Goal: Information Seeking & Learning: Check status

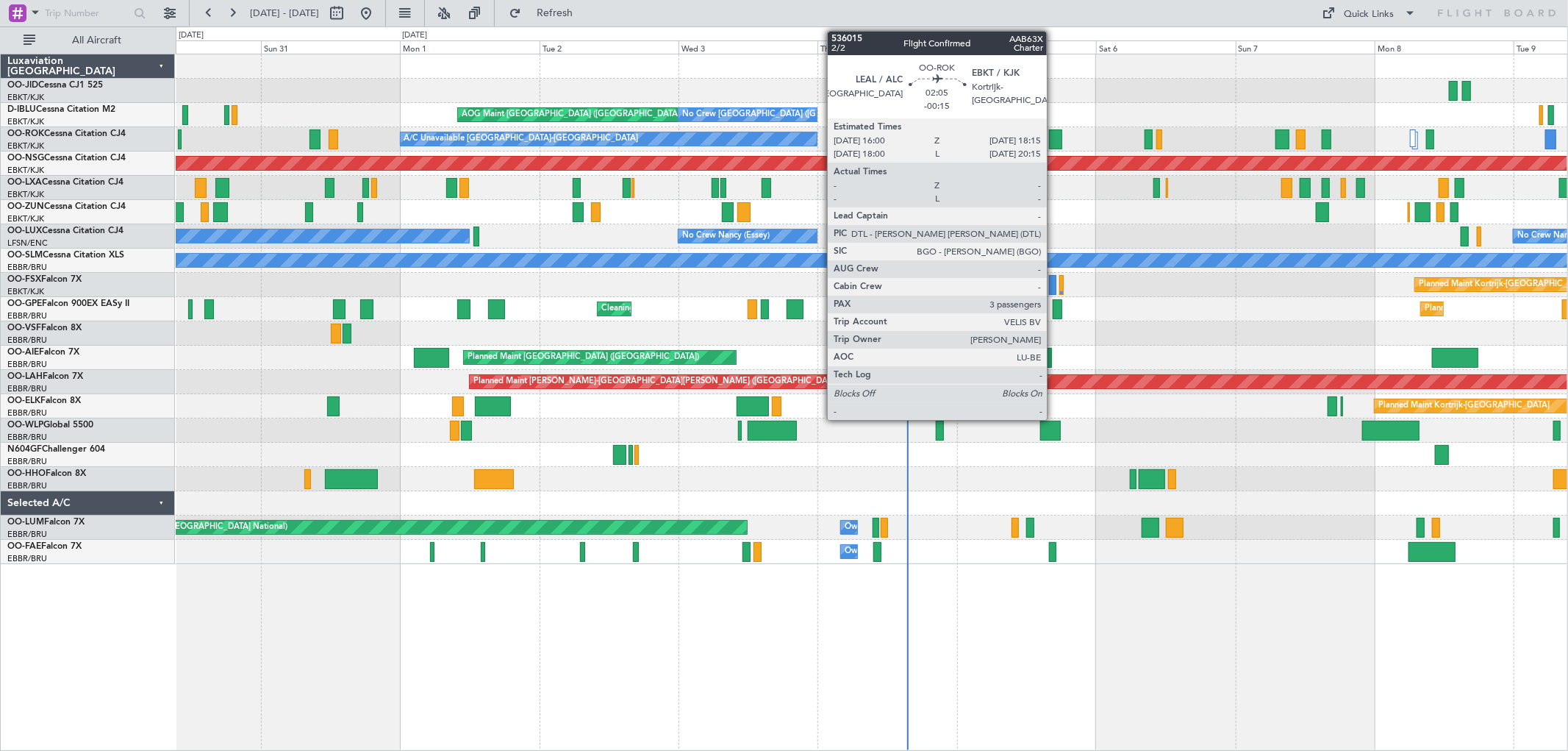
click at [1054, 140] on div at bounding box center [1055, 139] width 13 height 20
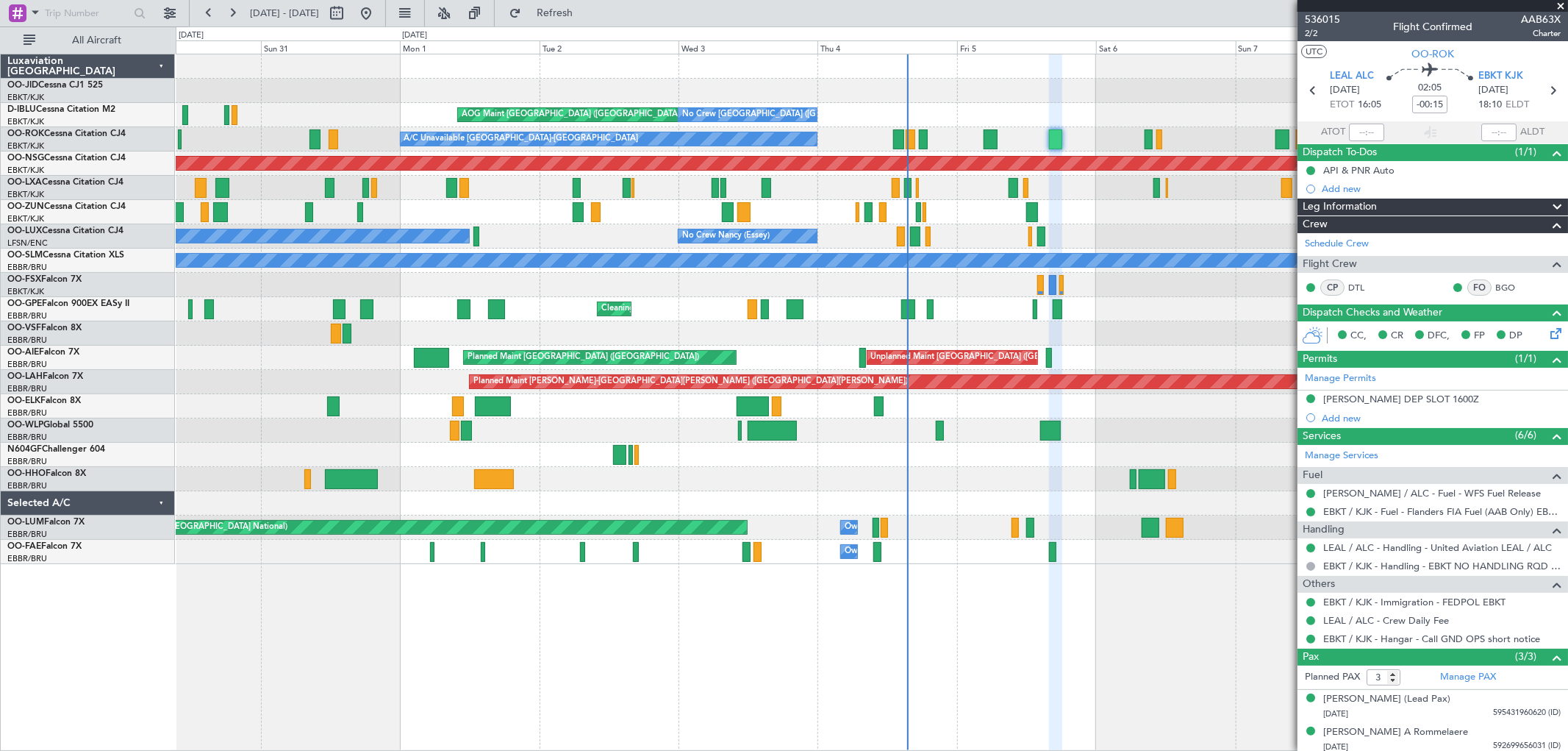
click at [1560, 5] on span at bounding box center [1560, 6] width 15 height 13
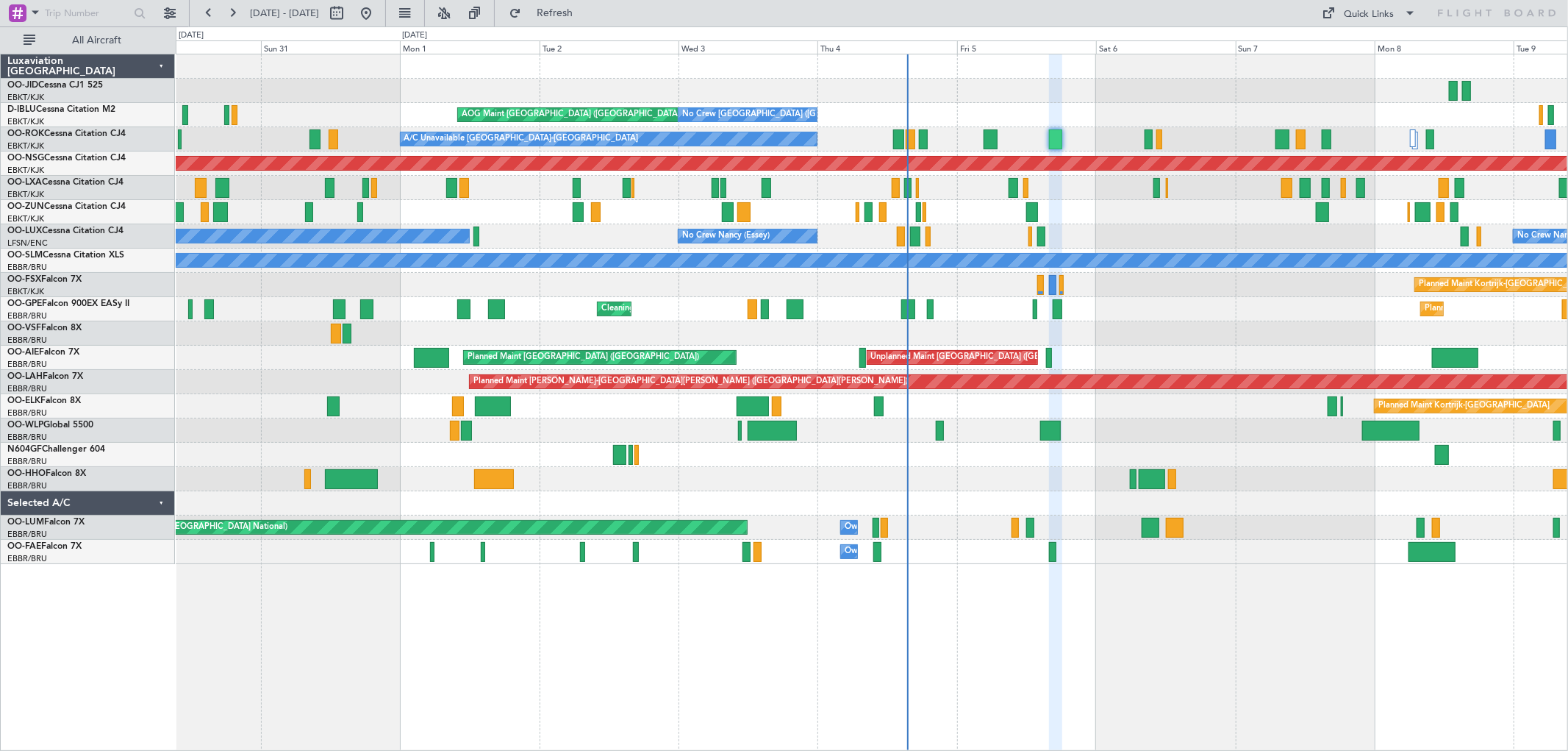
type input "0"
click at [957, 251] on div "Planned Maint Kortrijk-[GEOGRAPHIC_DATA] AOG Maint [GEOGRAPHIC_DATA]-[GEOGRAPHI…" at bounding box center [871, 309] width 1392 height 510
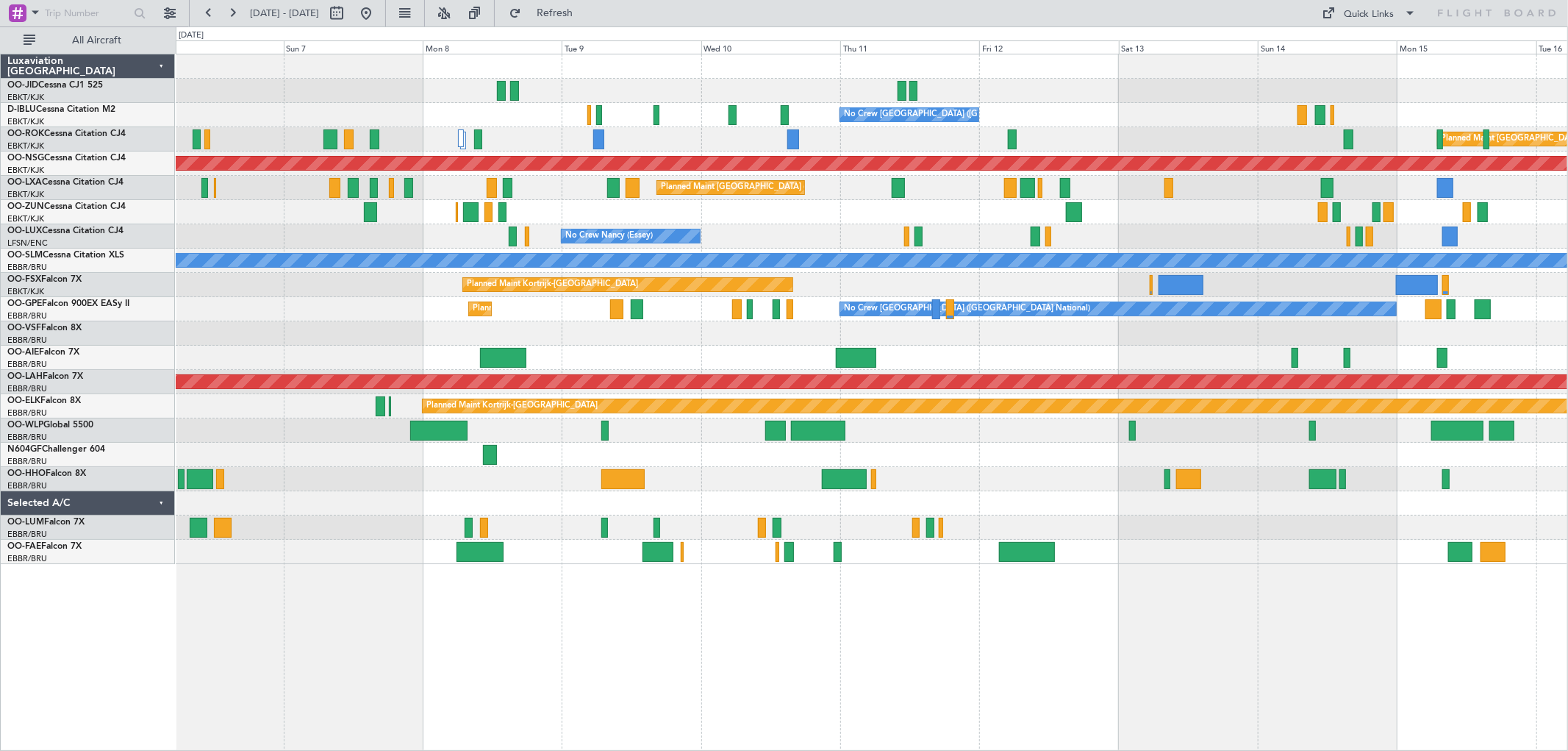
click at [694, 218] on div at bounding box center [871, 212] width 1392 height 24
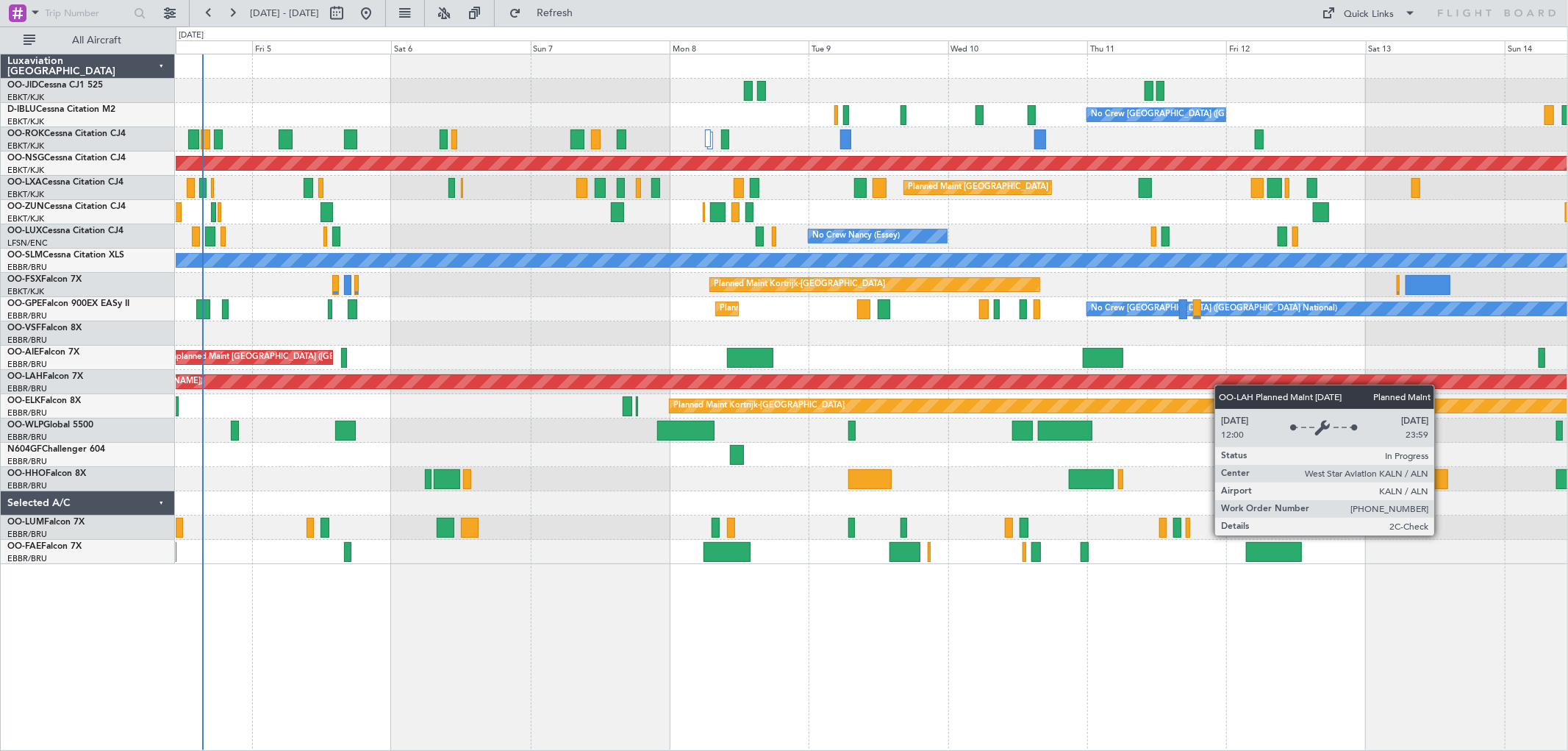
click at [1229, 382] on div "No Crew [GEOGRAPHIC_DATA] ([GEOGRAPHIC_DATA] National) No Crew [GEOGRAPHIC_DATA…" at bounding box center [871, 309] width 1392 height 510
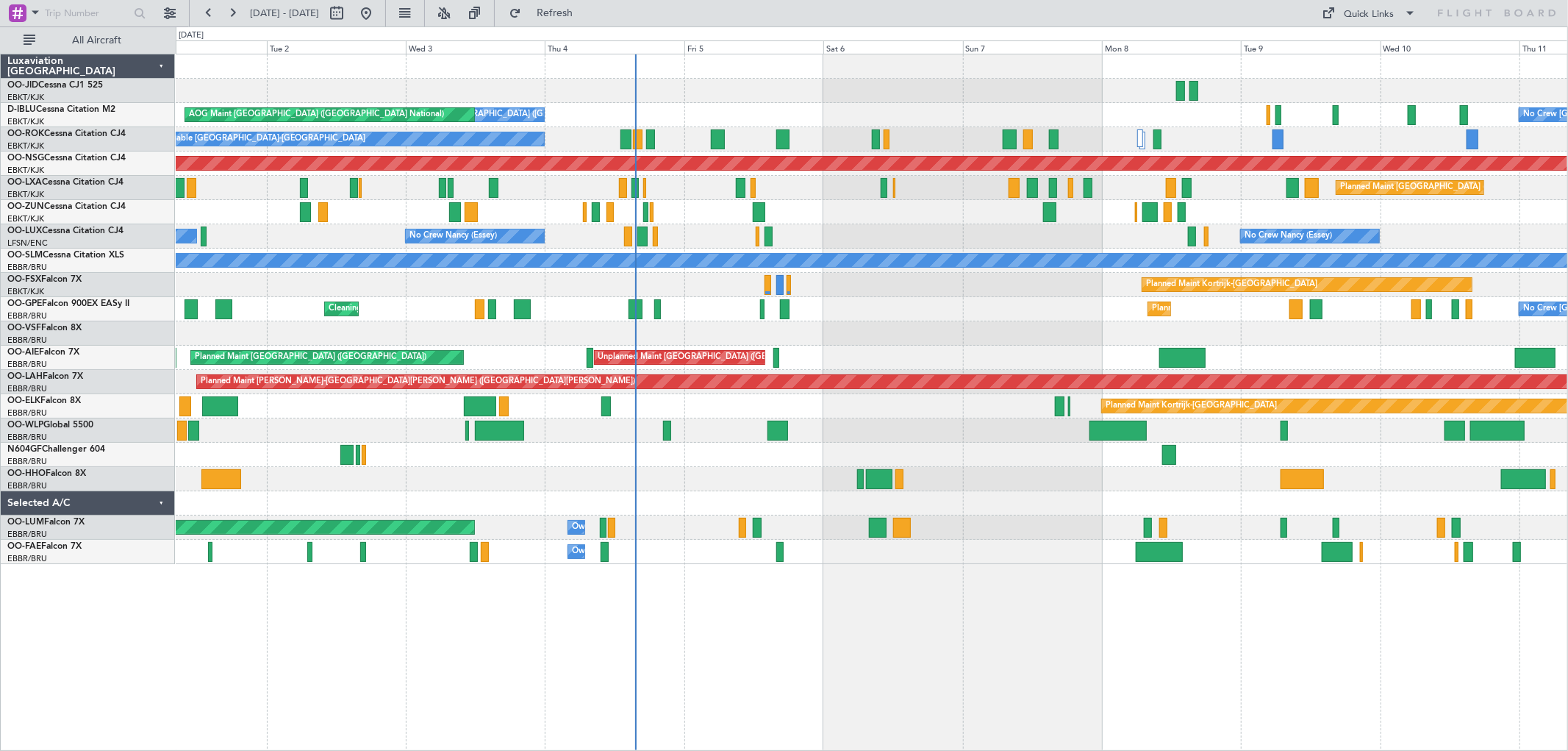
click at [543, 325] on div at bounding box center [871, 333] width 1392 height 24
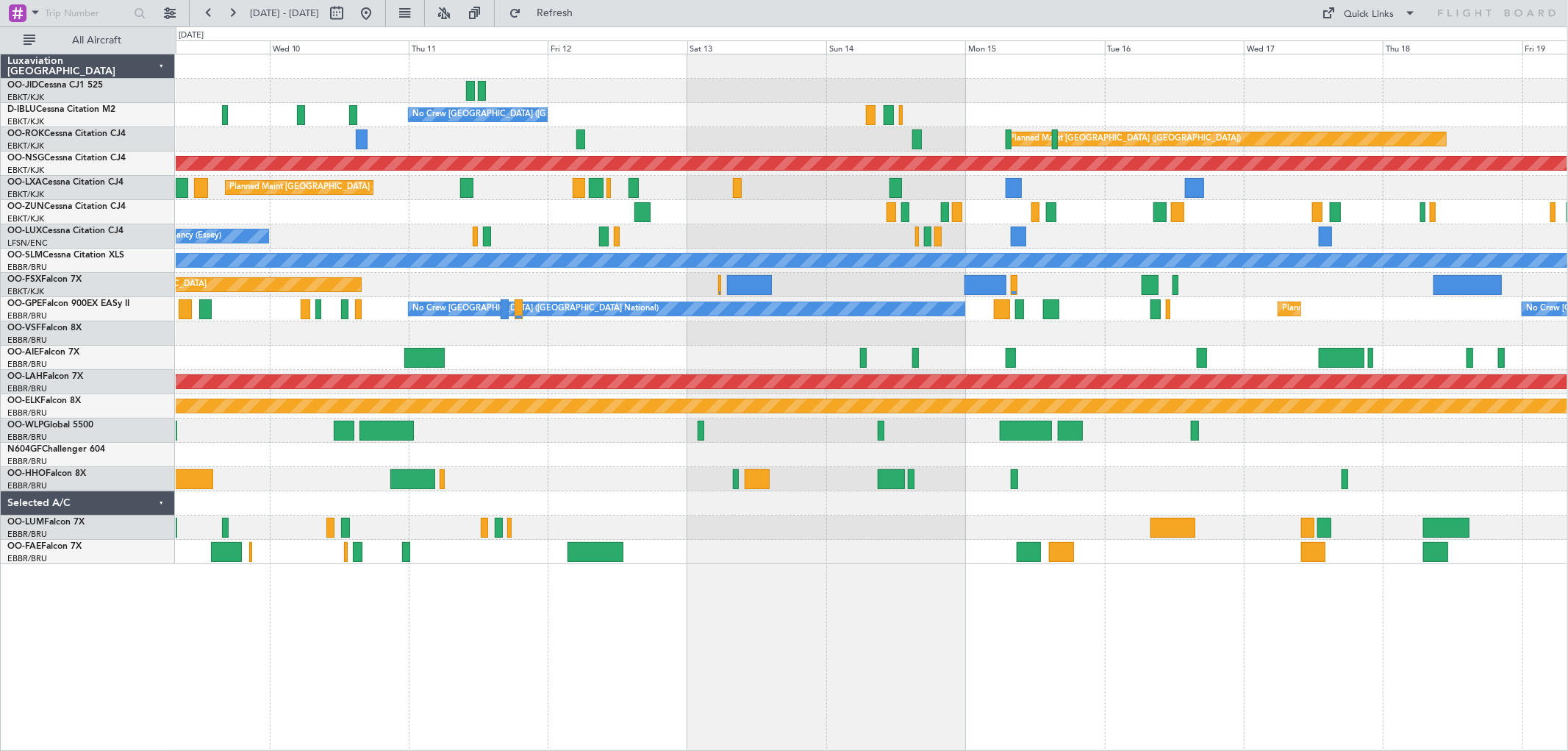
click at [641, 338] on div "No Crew [GEOGRAPHIC_DATA] ([GEOGRAPHIC_DATA] National) Planned Maint [GEOGRAPHI…" at bounding box center [871, 309] width 1392 height 510
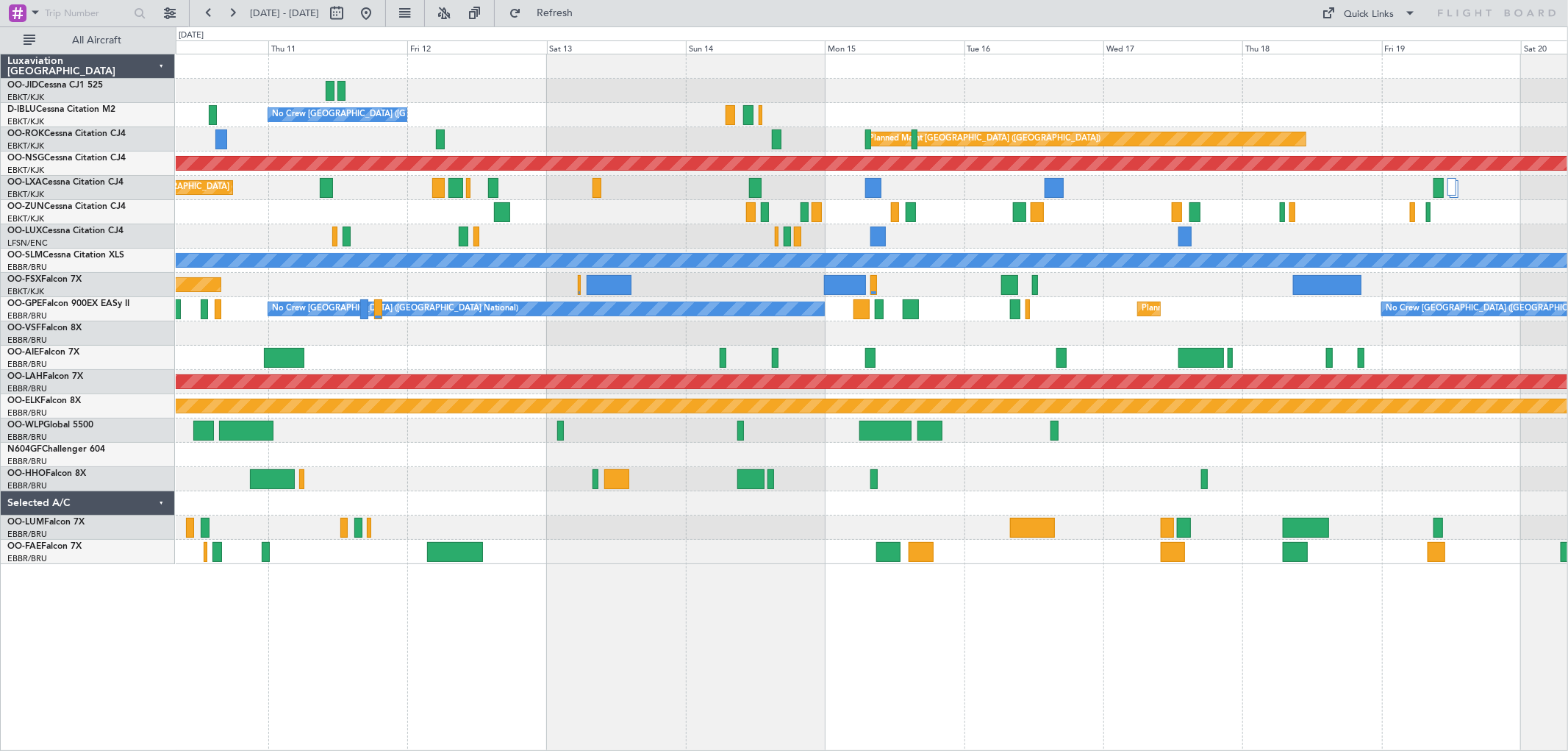
click at [747, 245] on div "No Crew Nancy (Essey)" at bounding box center [871, 236] width 1392 height 24
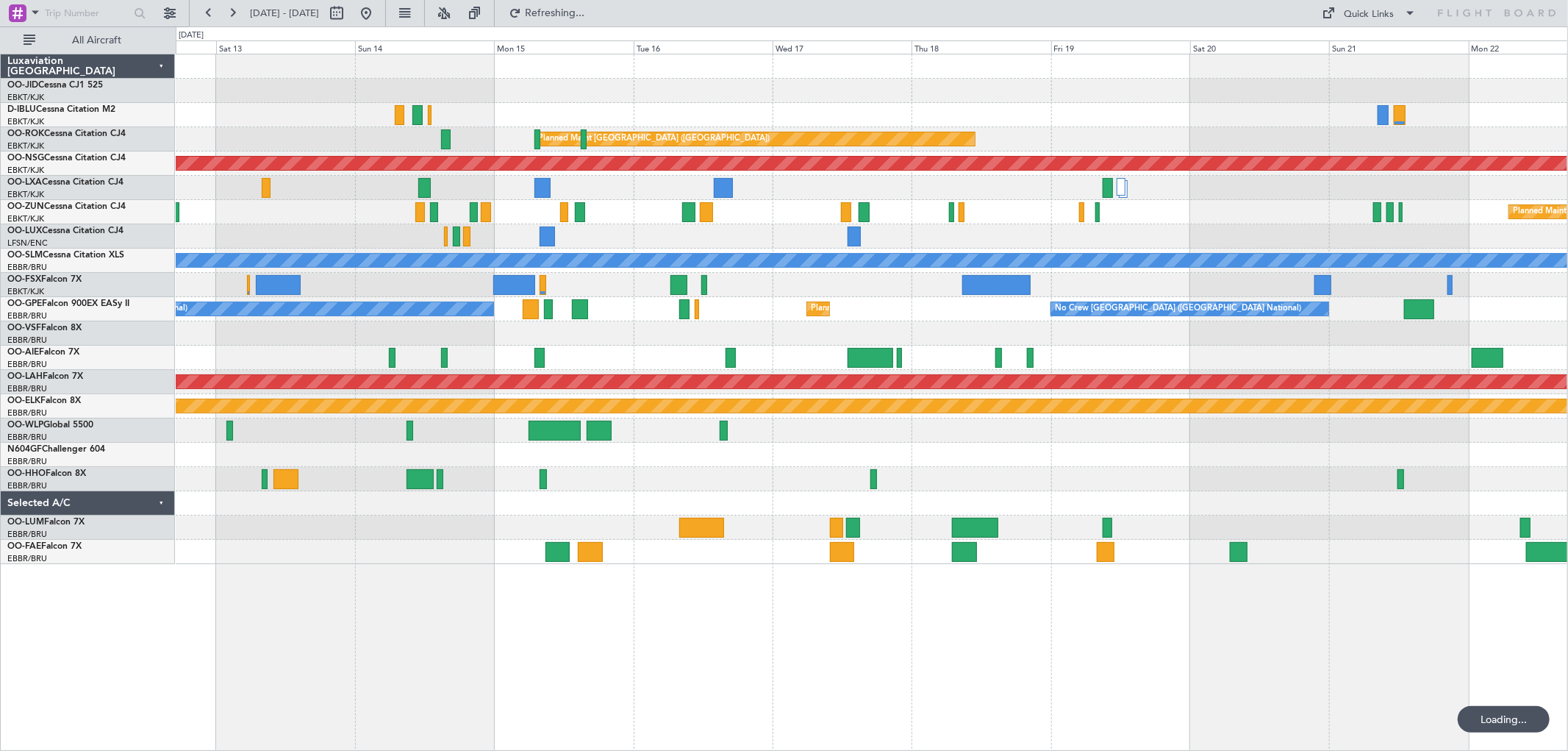
click at [630, 235] on div at bounding box center [871, 236] width 1392 height 24
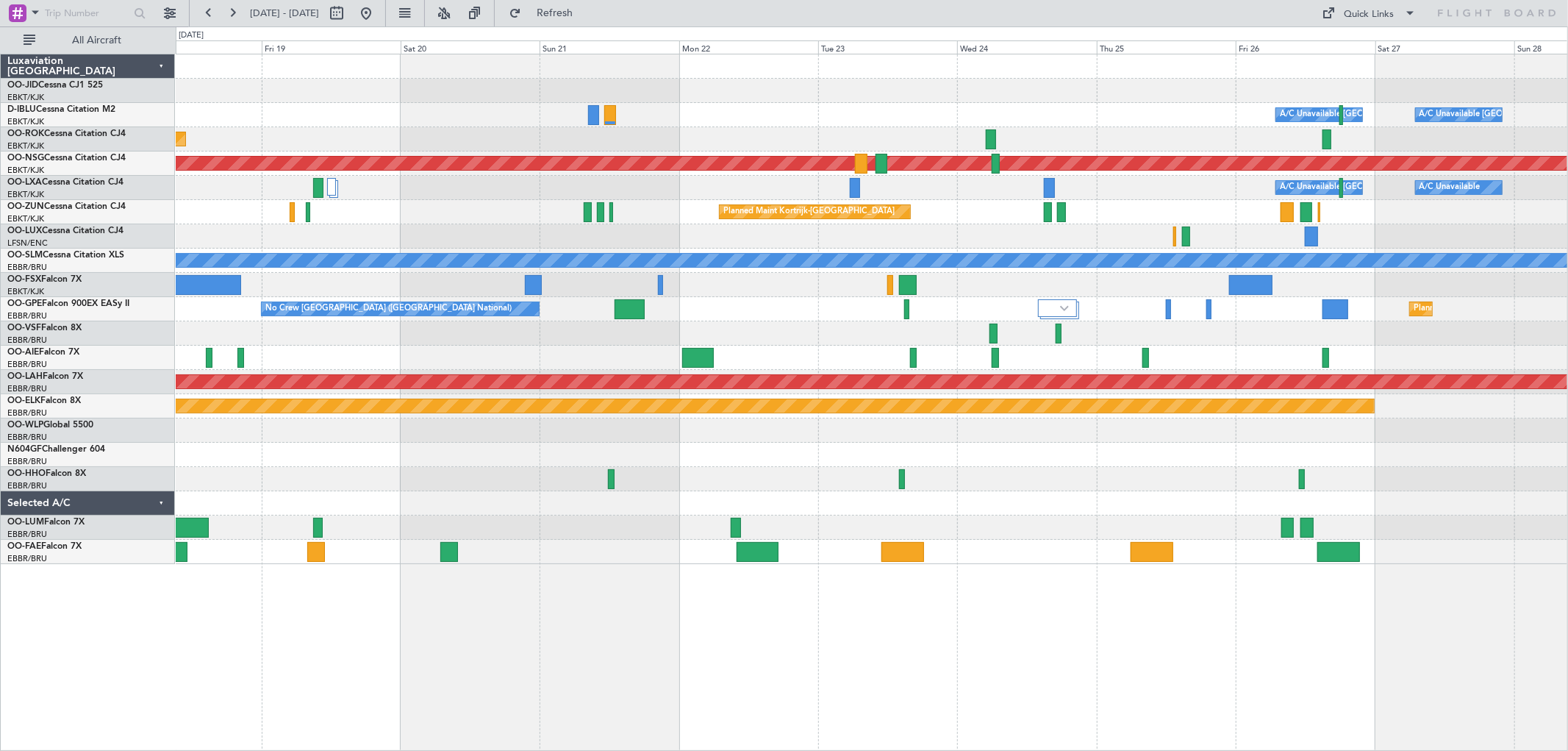
click at [927, 252] on div "Planned Maint Kortrijk-[GEOGRAPHIC_DATA] A/C Unavailable [GEOGRAPHIC_DATA] ([GE…" at bounding box center [871, 309] width 1392 height 510
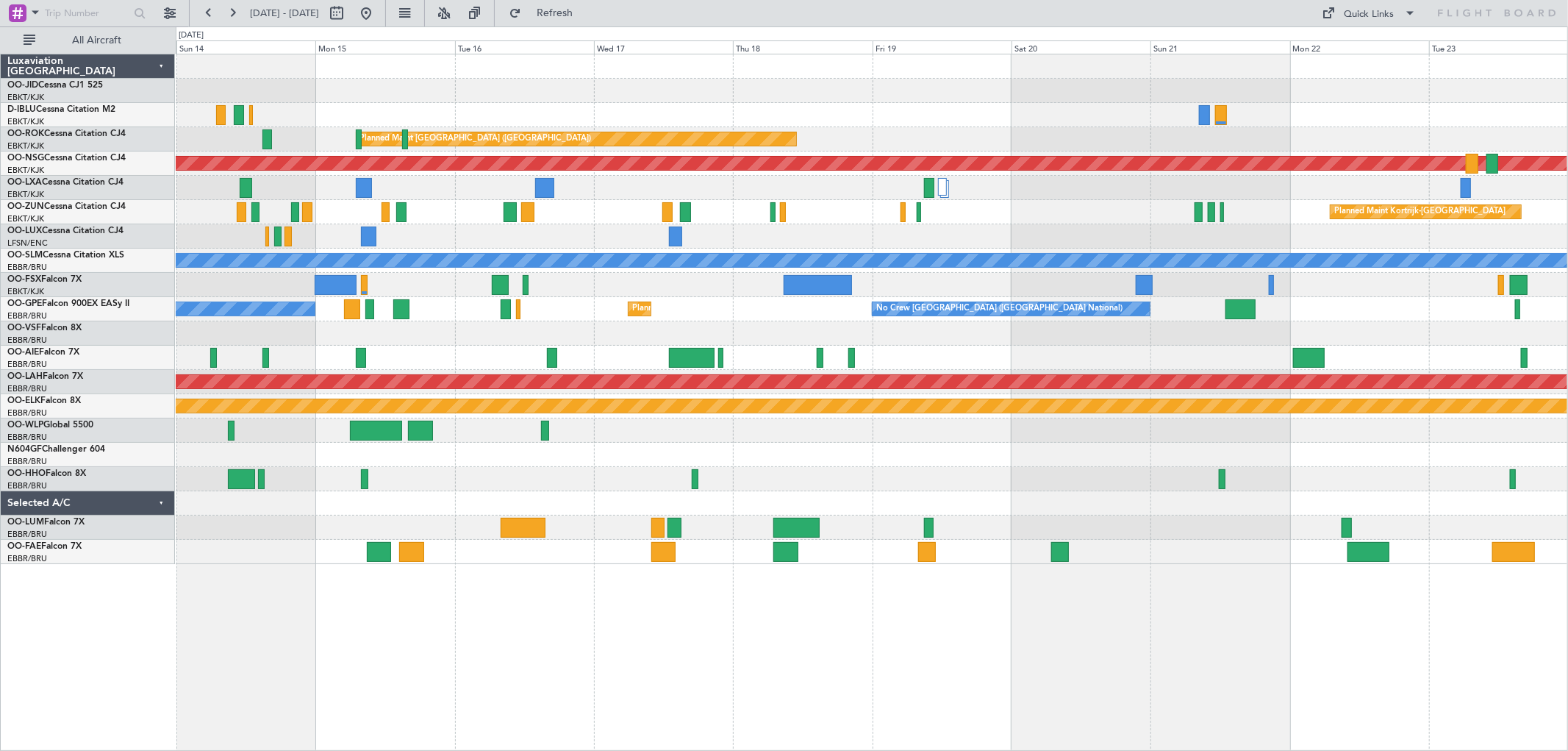
click at [1365, 330] on div "A/C Unavailable [GEOGRAPHIC_DATA] ([GEOGRAPHIC_DATA] National) No Crew [GEOGRAP…" at bounding box center [871, 309] width 1392 height 510
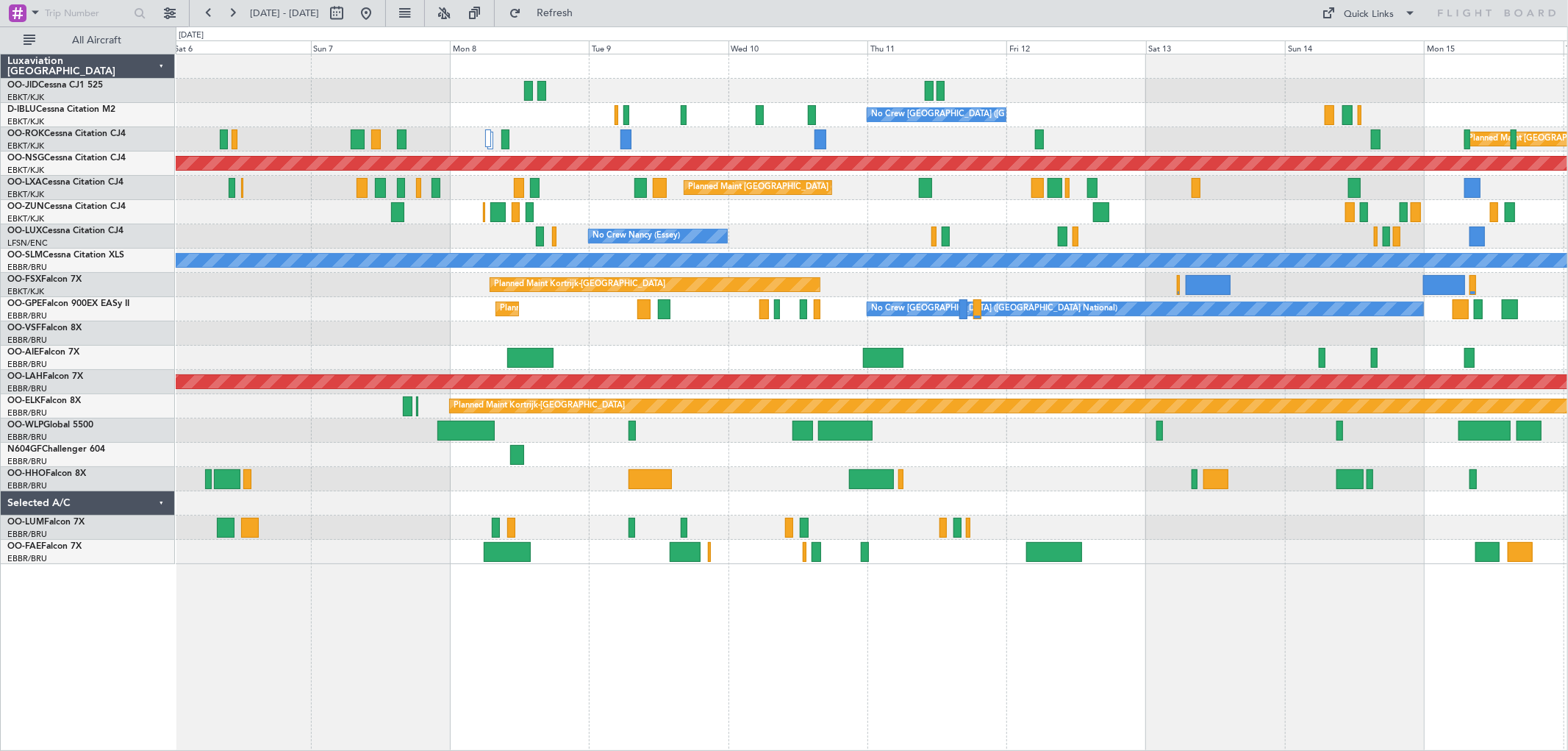
click at [1252, 314] on div "No Crew [GEOGRAPHIC_DATA] ([GEOGRAPHIC_DATA] National) No Crew [GEOGRAPHIC_DATA…" at bounding box center [871, 309] width 1392 height 510
